Goal: Task Accomplishment & Management: Use online tool/utility

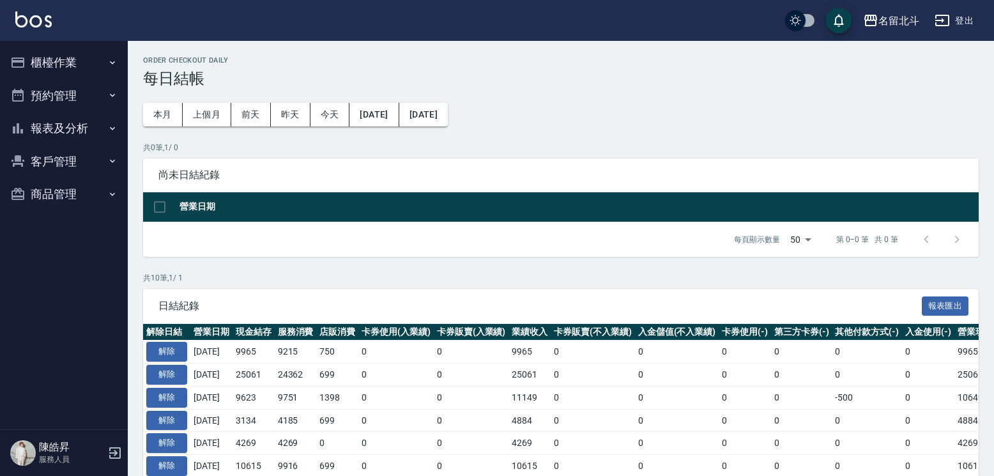
scroll to position [267, 0]
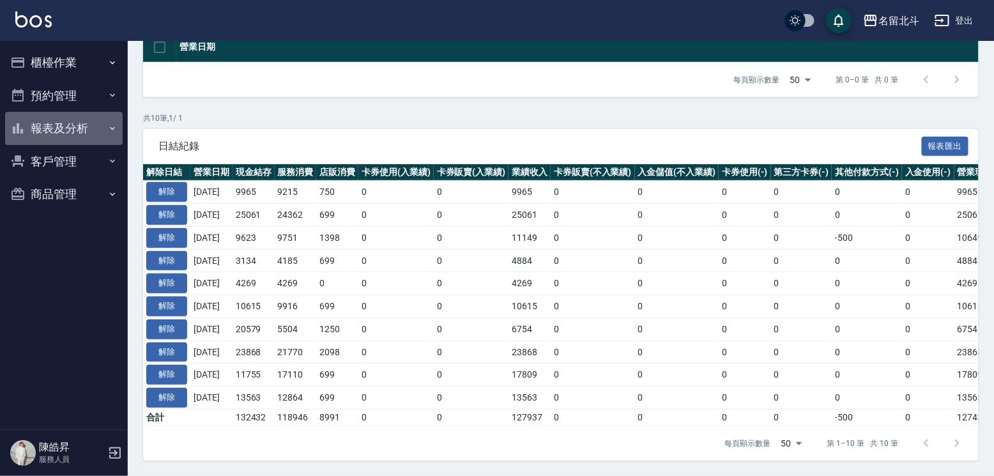
click at [75, 137] on button "報表及分析" at bounding box center [64, 128] width 118 height 33
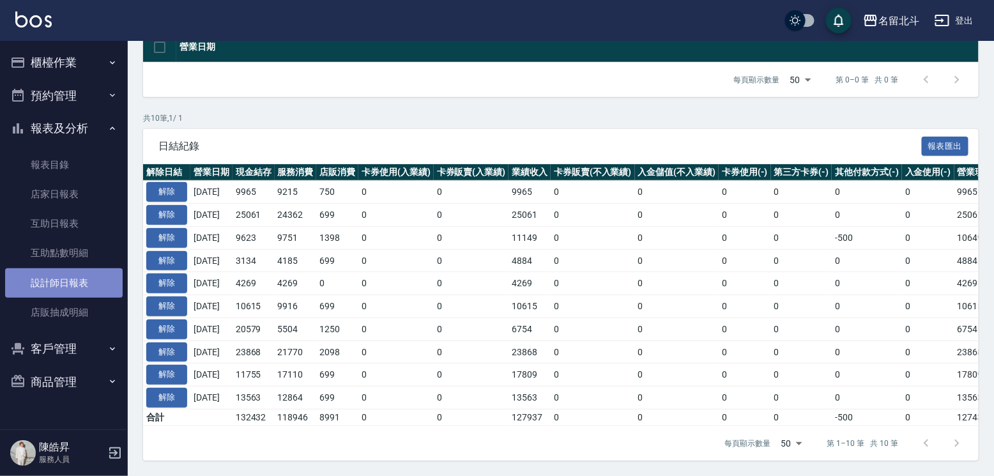
click at [77, 298] on link "設計師日報表" at bounding box center [64, 282] width 118 height 29
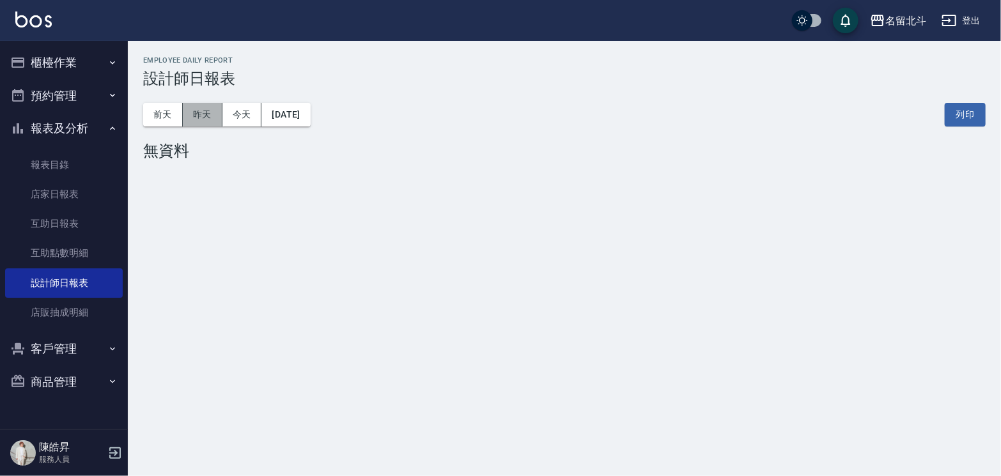
click at [201, 114] on button "昨天" at bounding box center [203, 115] width 40 height 24
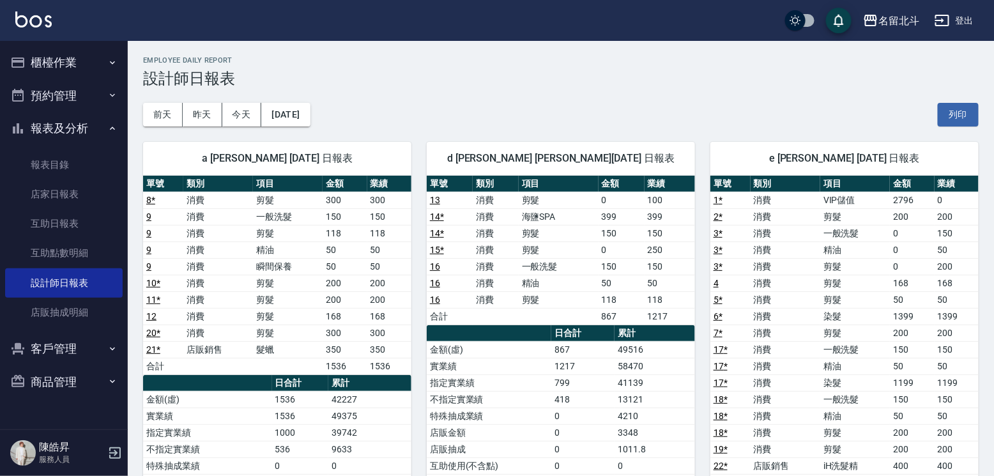
click at [76, 58] on button "櫃檯作業" at bounding box center [64, 62] width 118 height 33
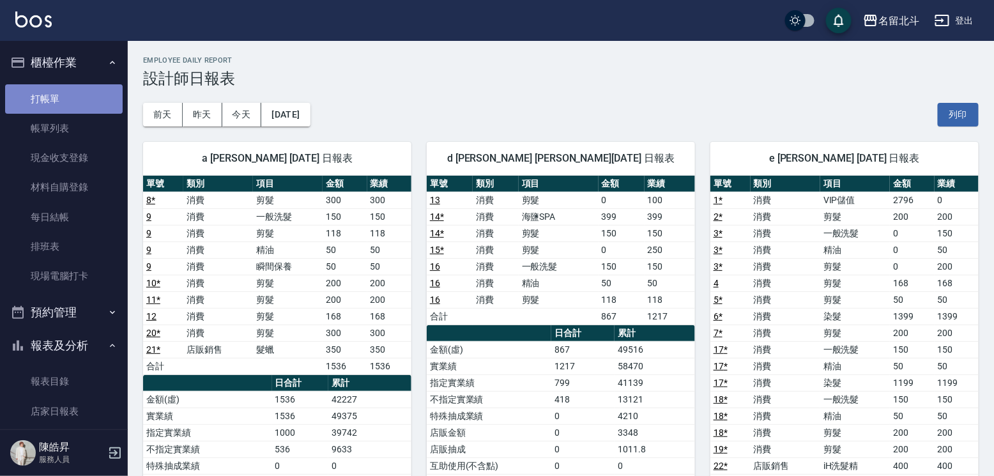
click at [66, 111] on link "打帳單" at bounding box center [64, 98] width 118 height 29
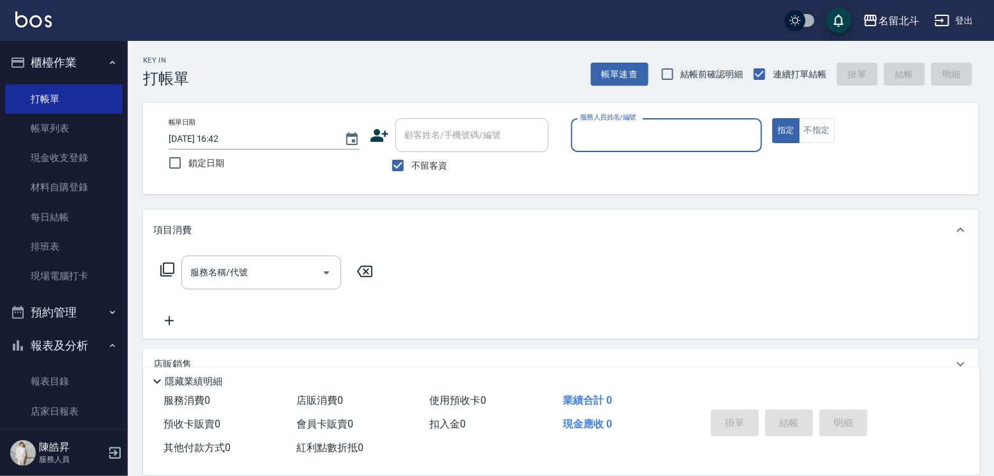
type input "ㄎ"
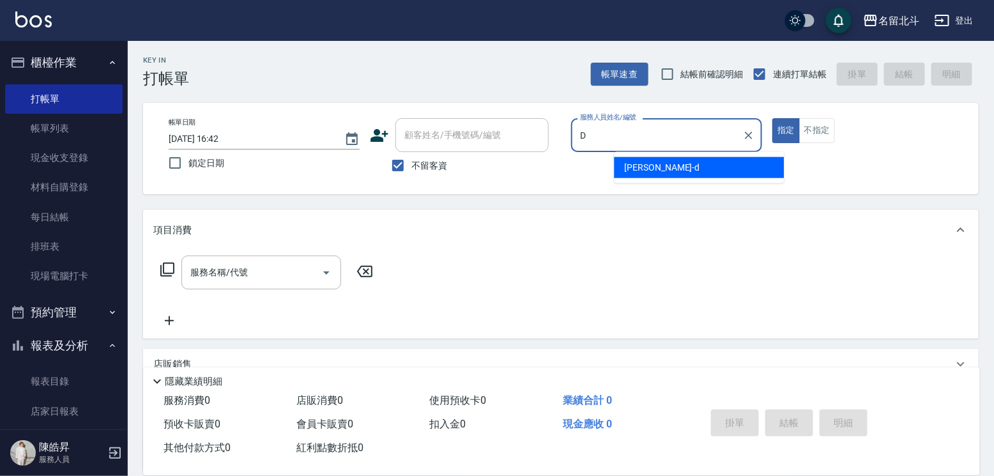
type input "[PERSON_NAME] -d"
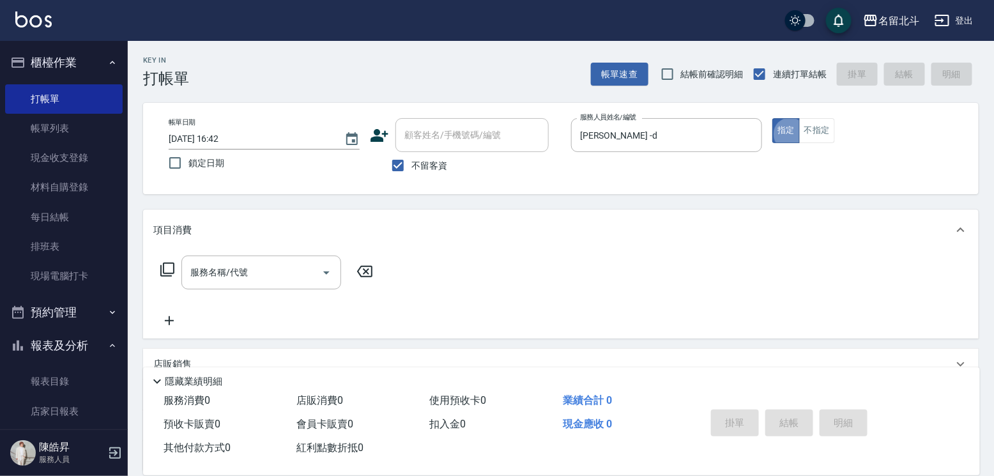
type button "true"
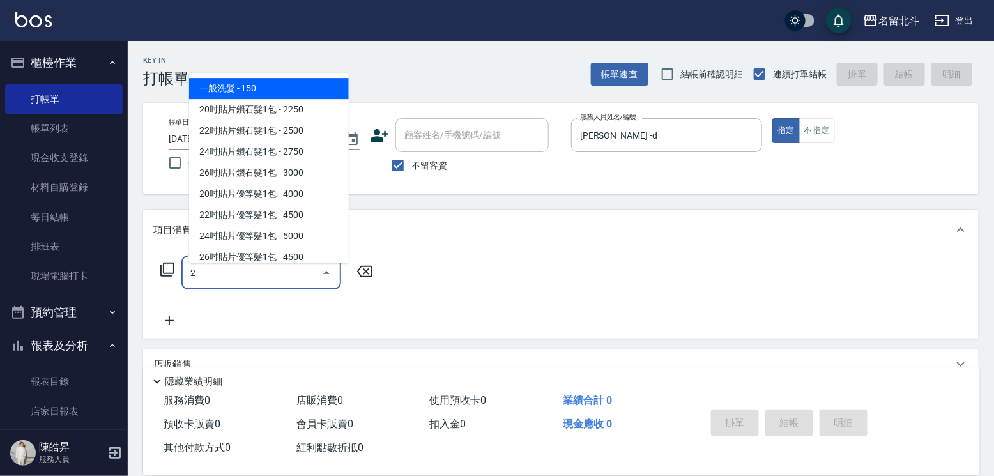
type input "一般洗髮(2)"
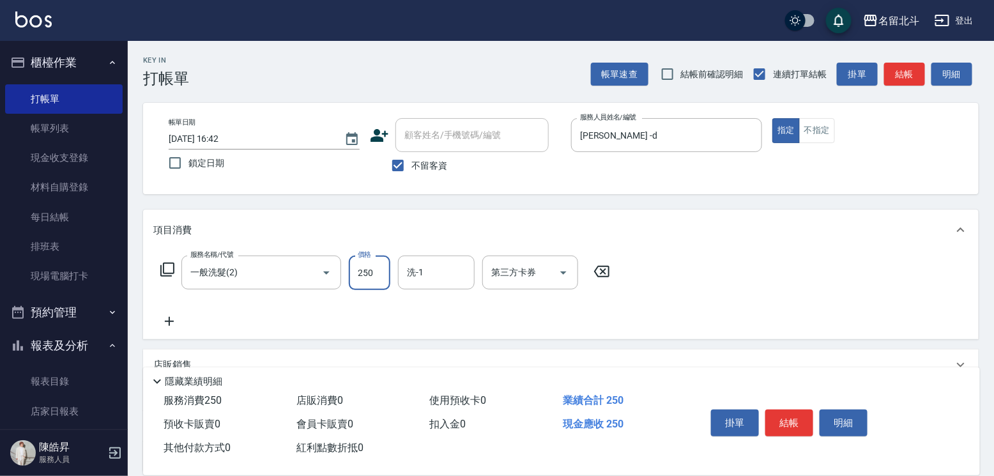
type input "250"
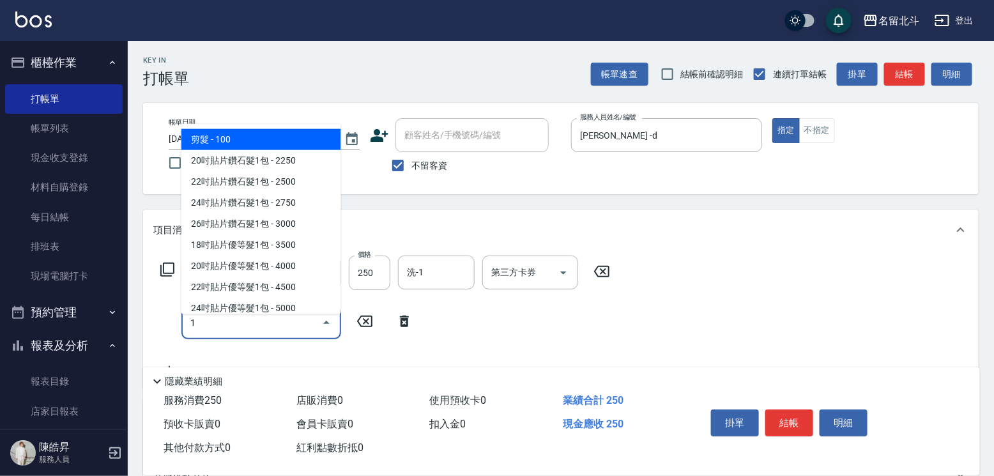
type input "剪髮(1)"
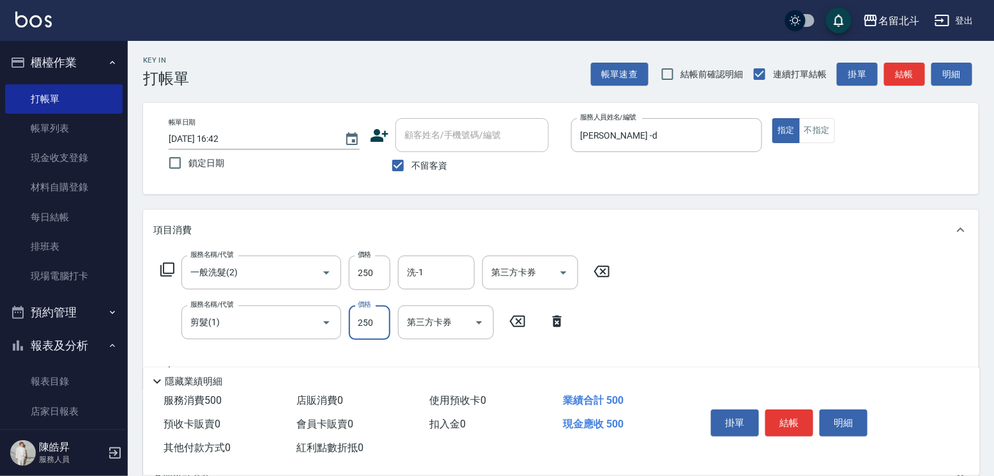
type input "250"
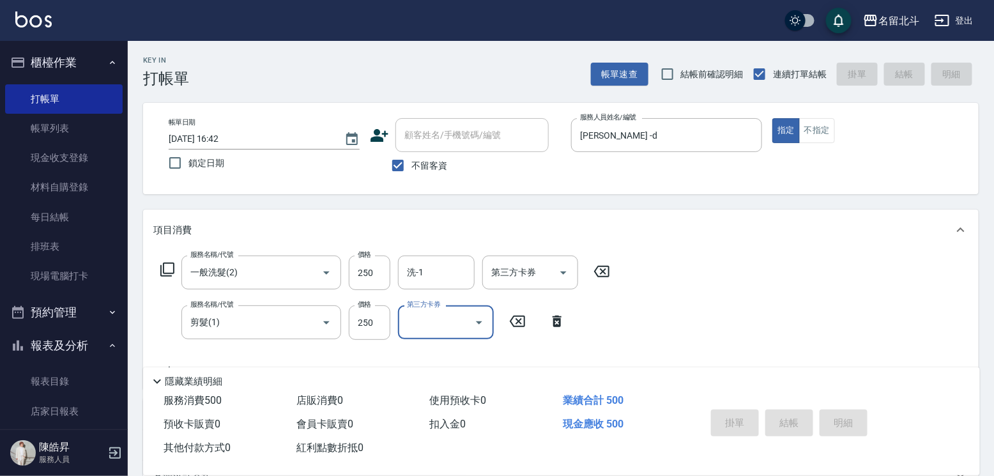
type input "[DATE] 16:43"
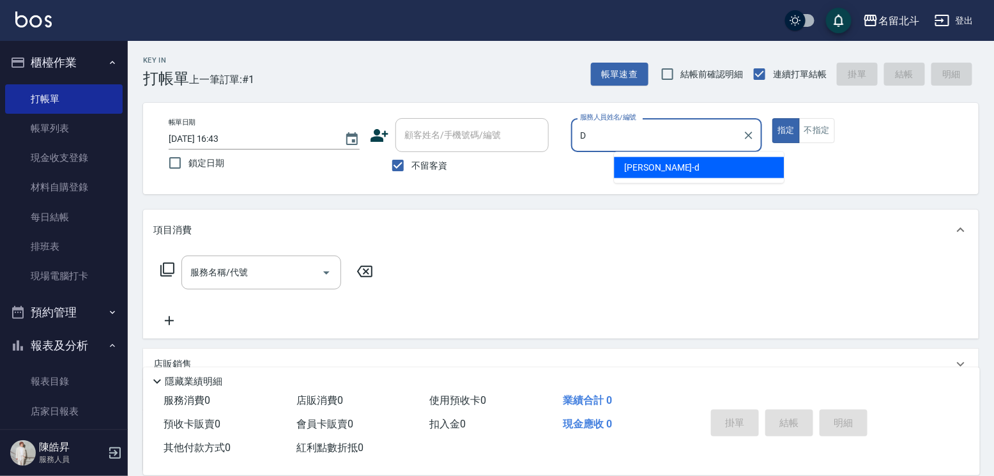
type input "[PERSON_NAME] -d"
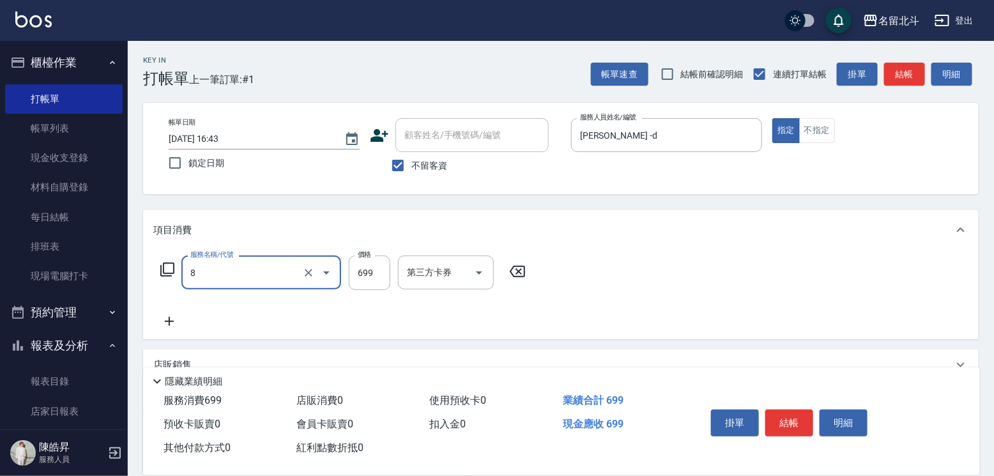
type input "精油洗髮(8)"
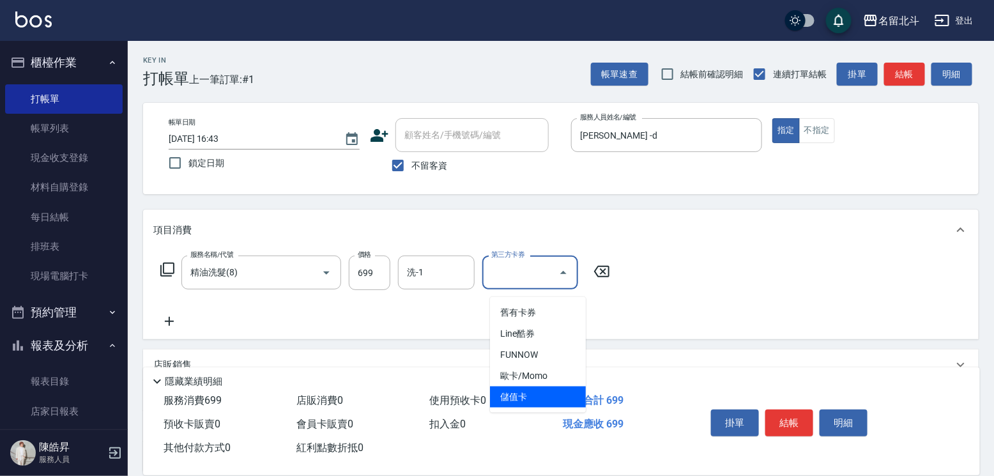
type input "儲值卡"
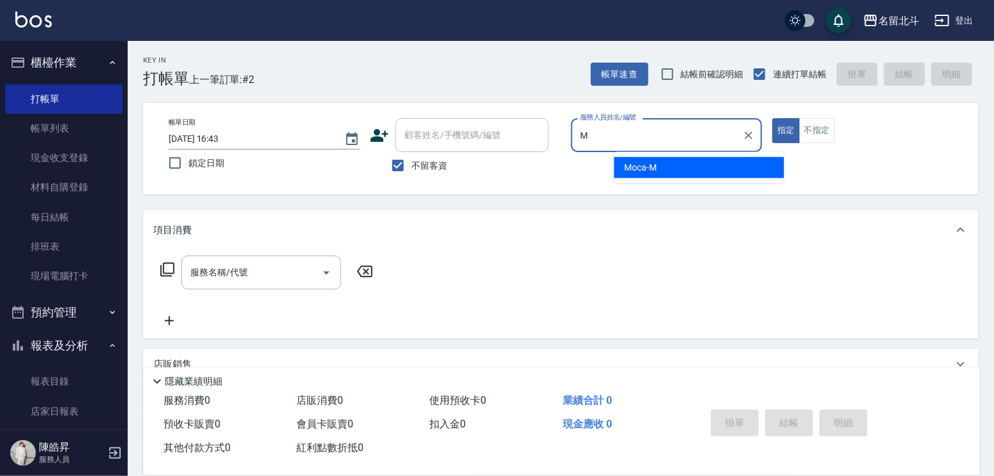
type input "Moca-M"
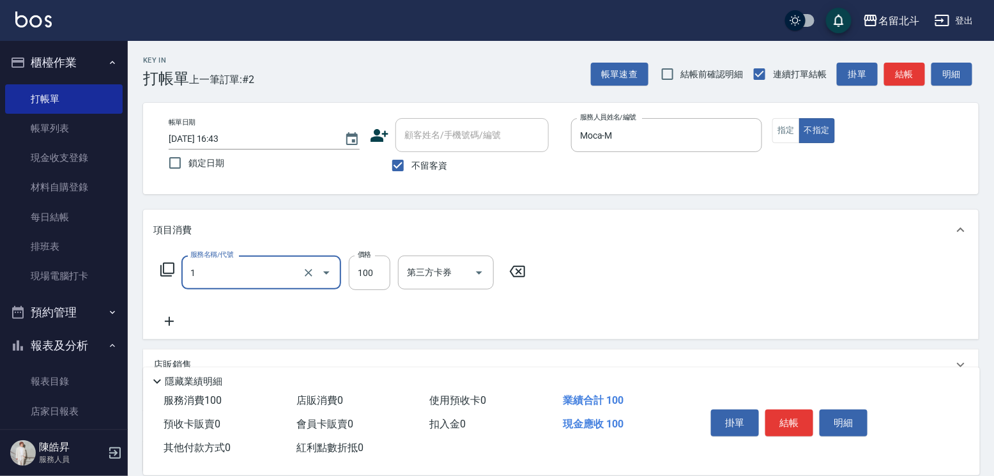
type input "剪髮(1)"
type input "168"
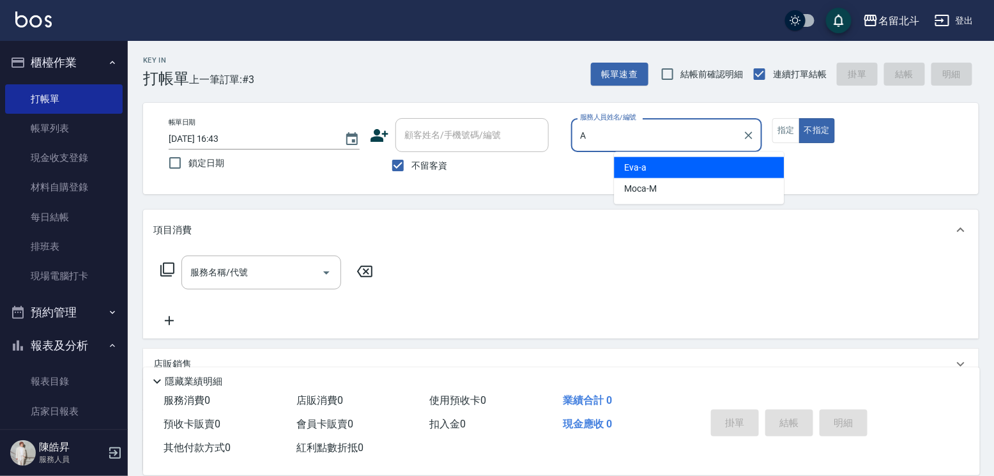
type input "[PERSON_NAME]-a"
type button "false"
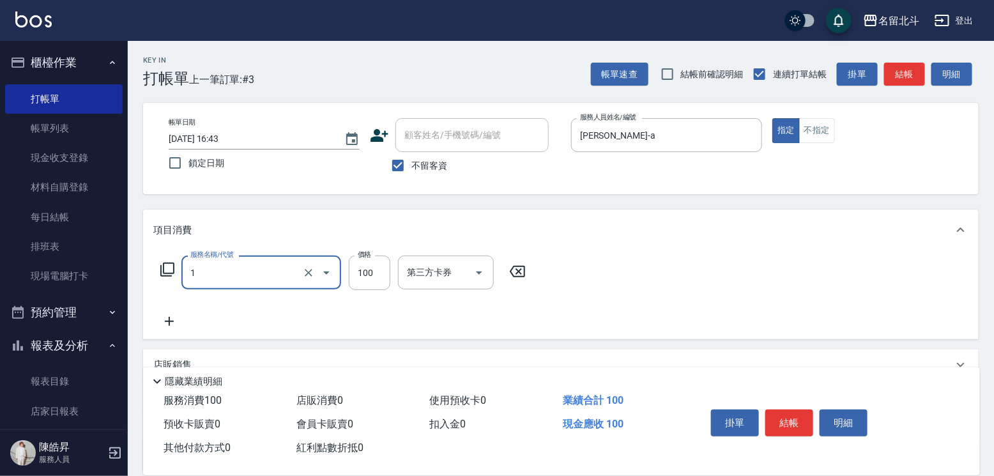
type input "剪髮(1)"
type input "200"
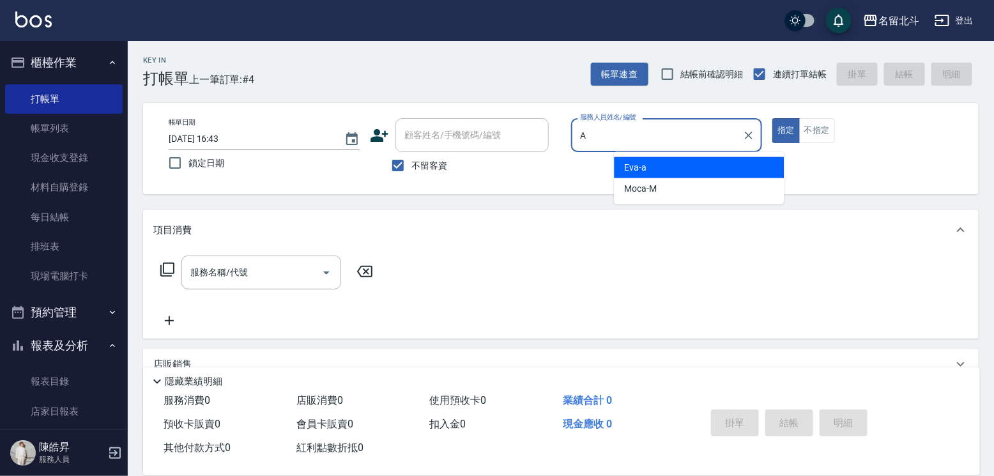
type input "[PERSON_NAME]-a"
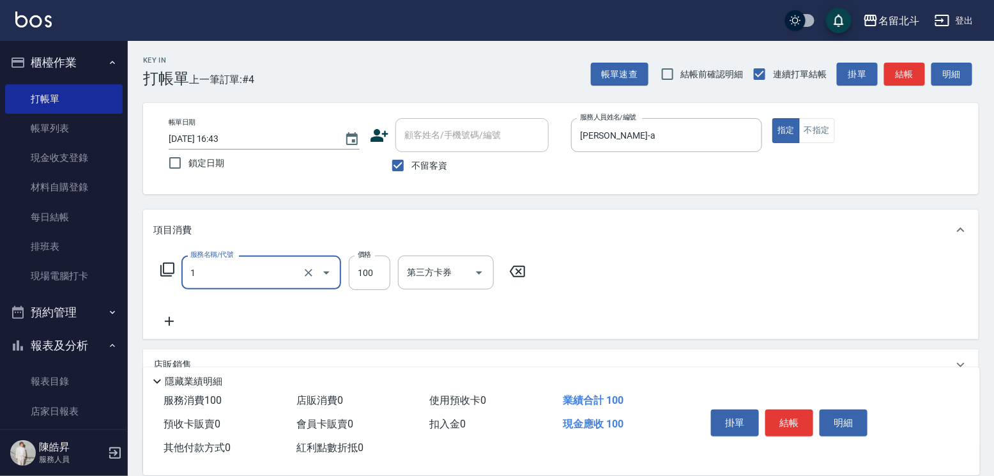
type input "剪髮(1)"
type input "200"
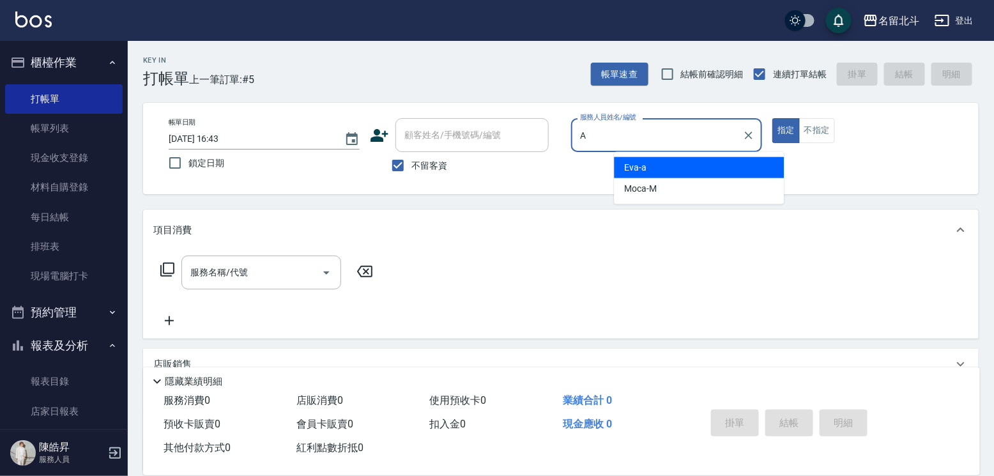
type input "[PERSON_NAME]-a"
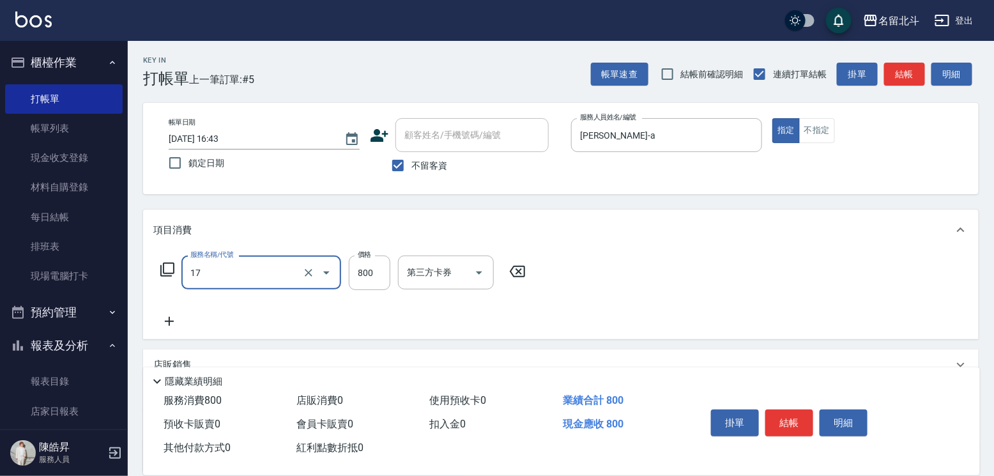
type input "染髮(17)"
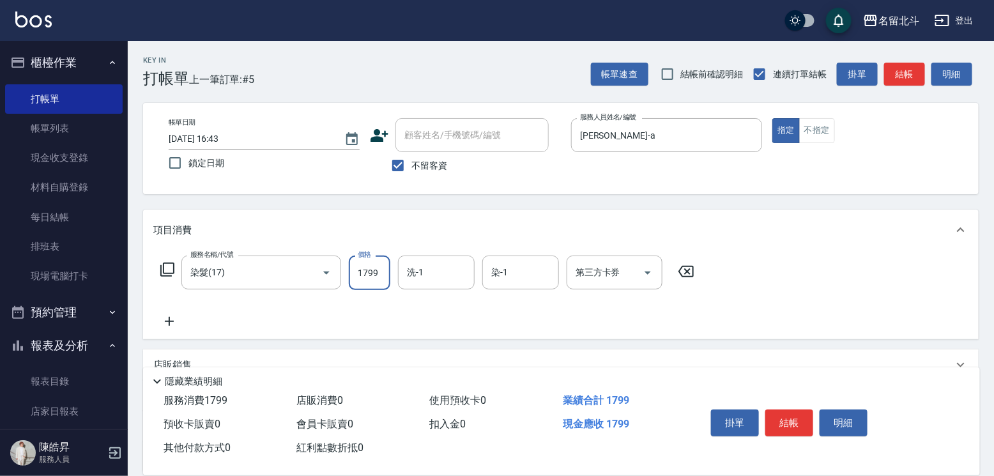
type input "1799"
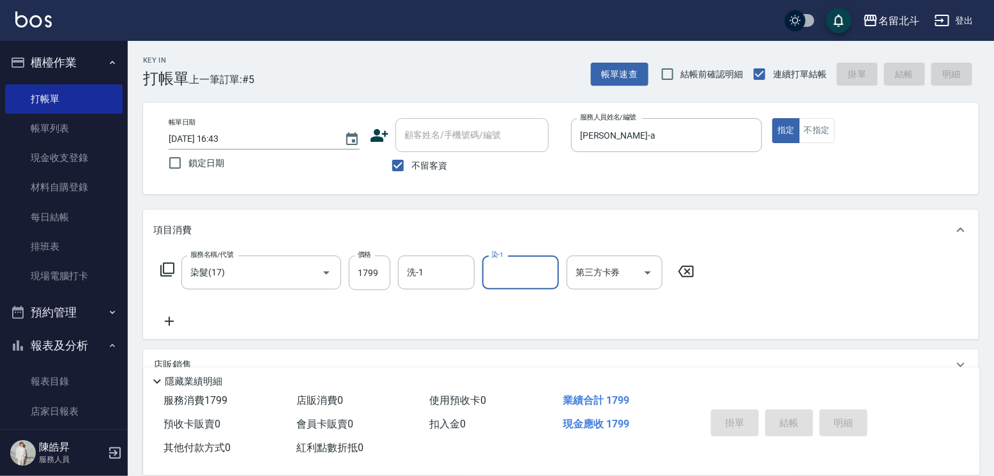
type input "[DATE] 16:44"
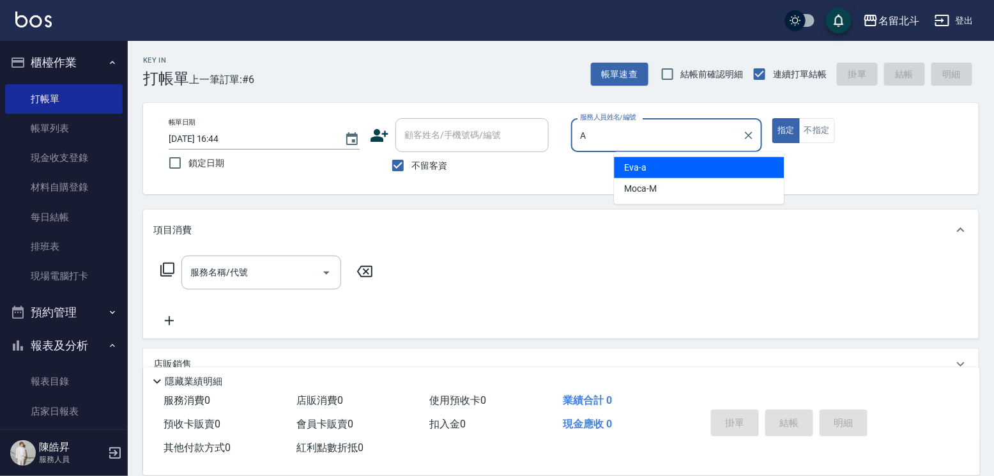
type input "[PERSON_NAME]-a"
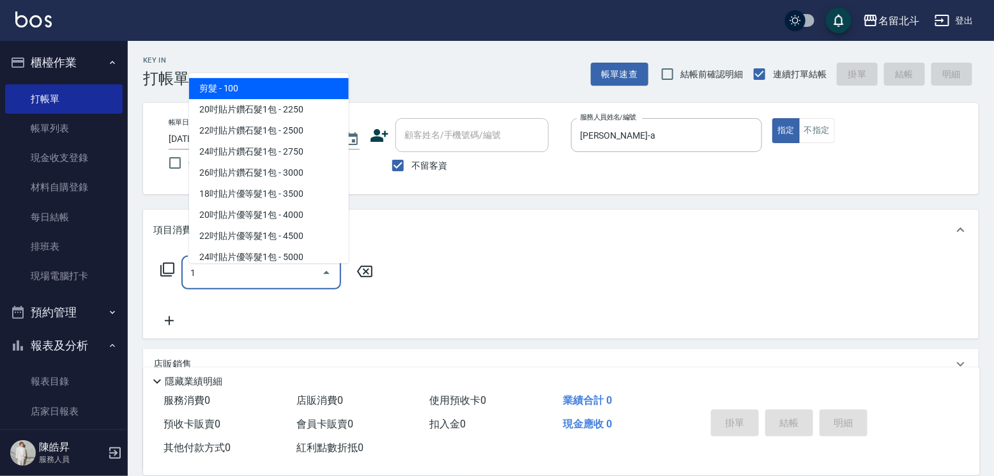
type input "剪髮(1)"
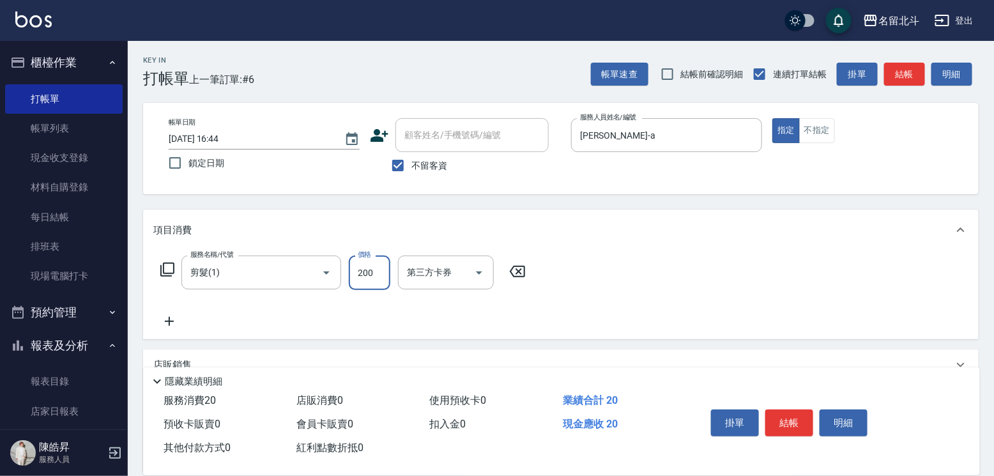
type input "200"
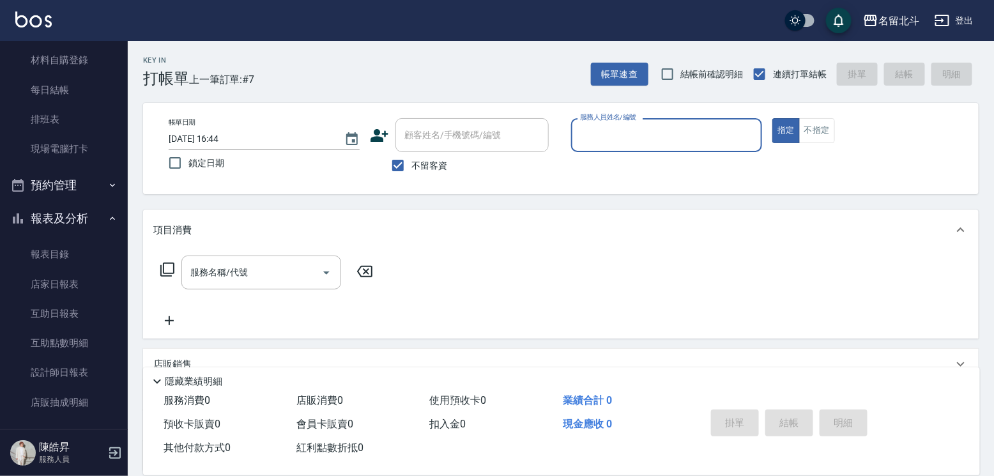
scroll to position [215, 0]
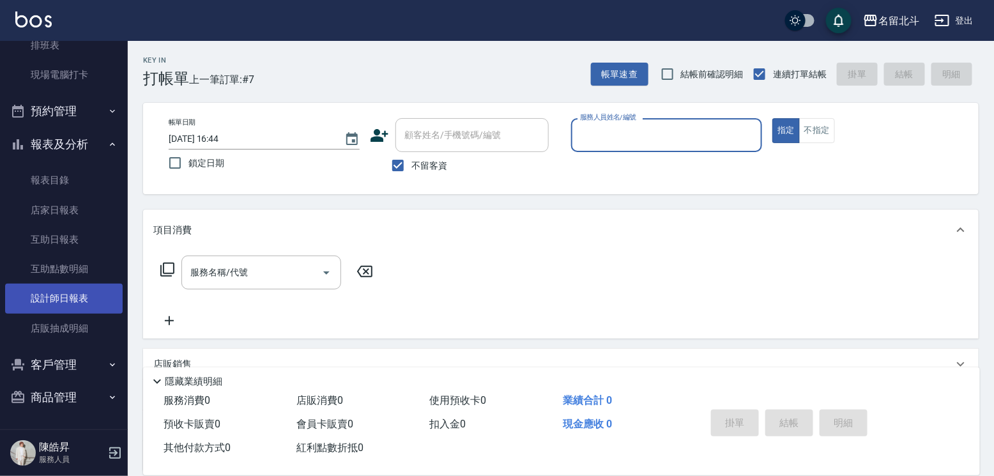
click at [84, 284] on link "設計師日報表" at bounding box center [64, 298] width 118 height 29
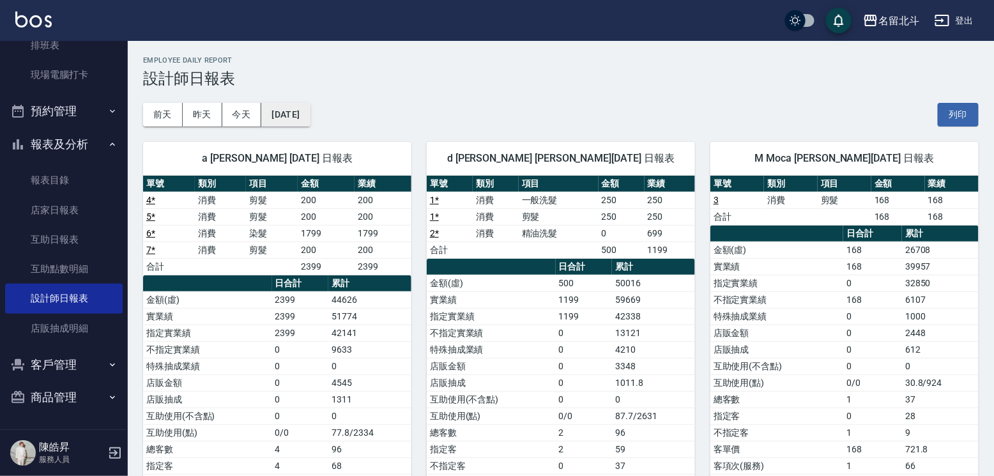
click at [305, 112] on button "[DATE]" at bounding box center [285, 115] width 49 height 24
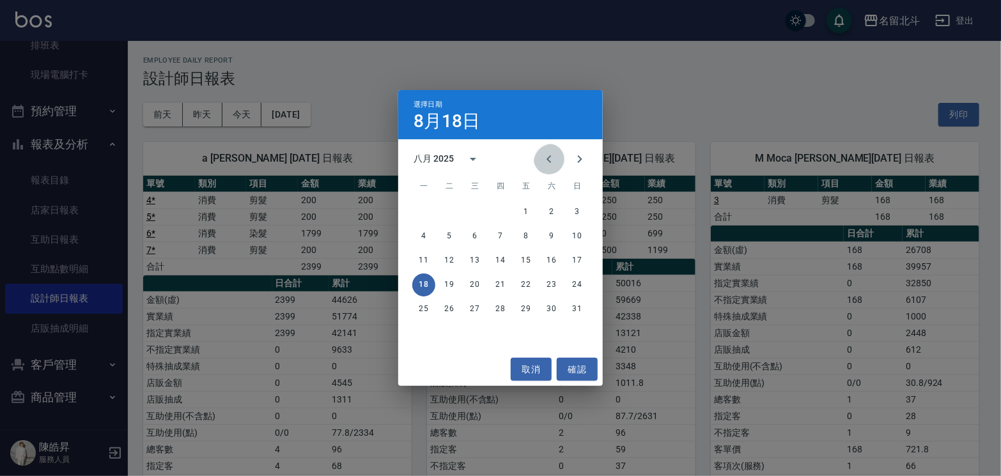
click at [541, 155] on icon "Previous month" at bounding box center [548, 158] width 15 height 15
click at [532, 258] on button "18" at bounding box center [525, 260] width 23 height 23
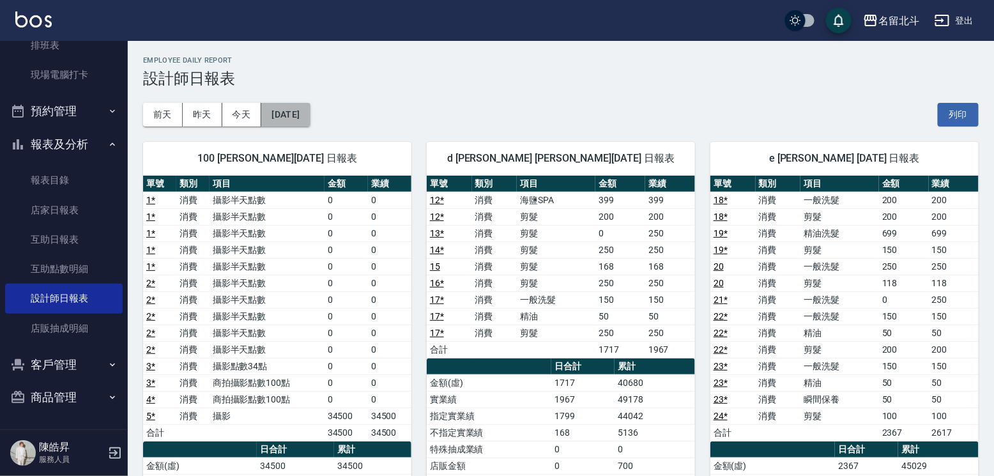
click at [302, 119] on button "[DATE]" at bounding box center [285, 115] width 49 height 24
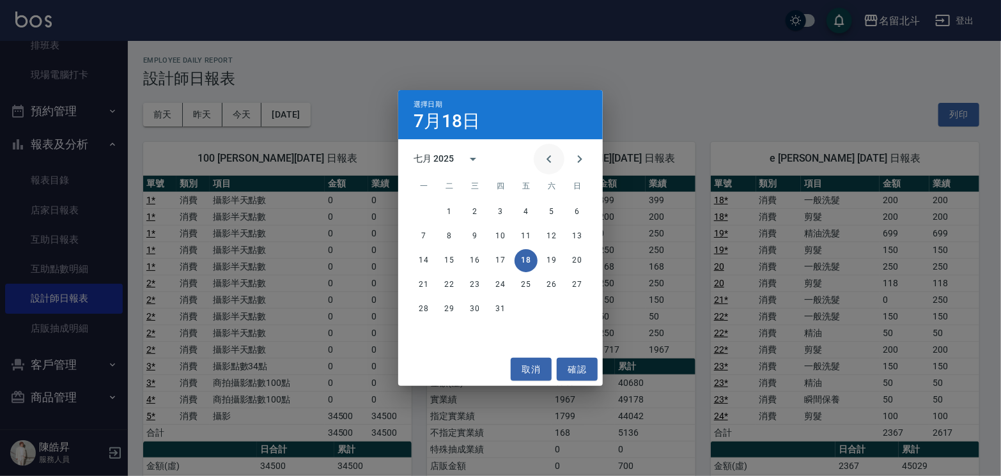
click at [541, 155] on icon "Previous month" at bounding box center [548, 158] width 15 height 15
click at [475, 283] on button "18" at bounding box center [474, 284] width 23 height 23
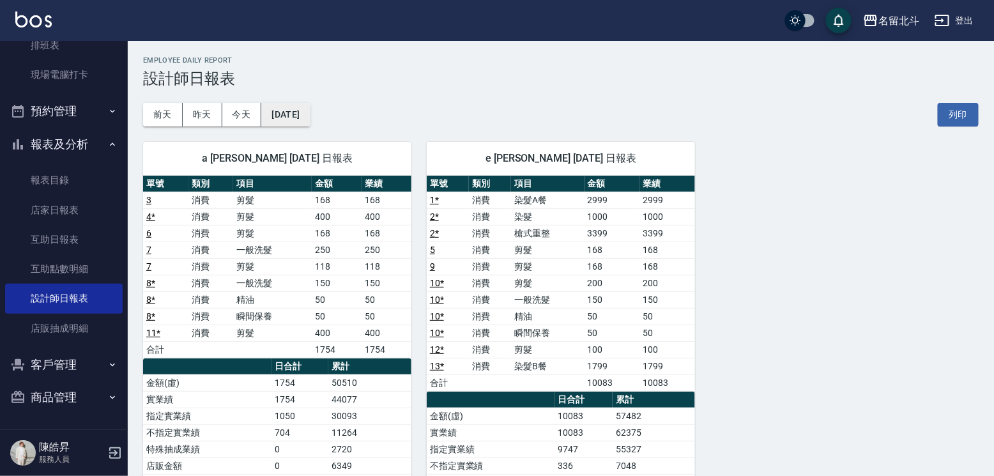
click at [306, 119] on button "[DATE]" at bounding box center [285, 115] width 49 height 24
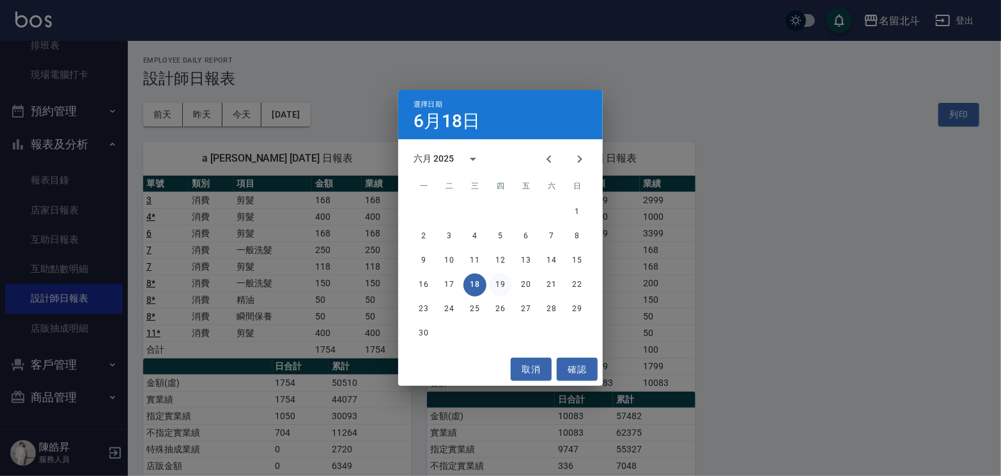
click at [496, 280] on button "19" at bounding box center [500, 284] width 23 height 23
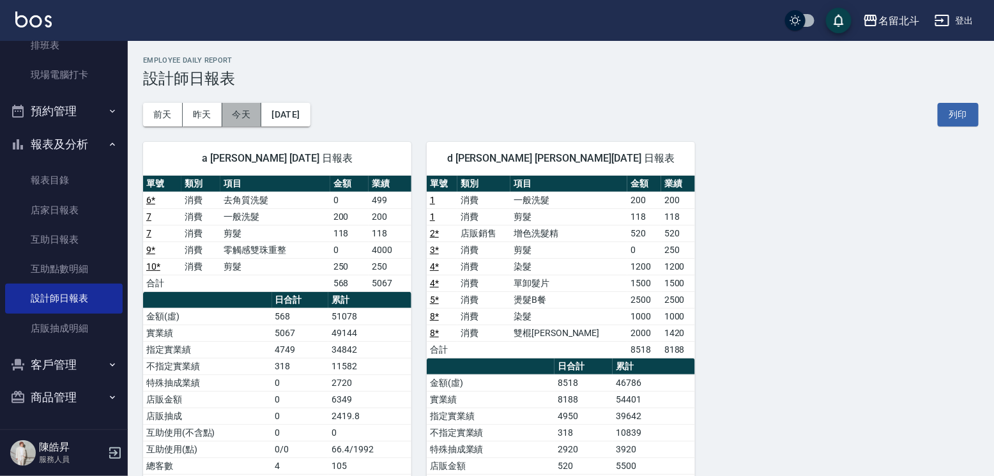
click at [247, 123] on button "今天" at bounding box center [242, 115] width 40 height 24
